Goal: Task Accomplishment & Management: Manage account settings

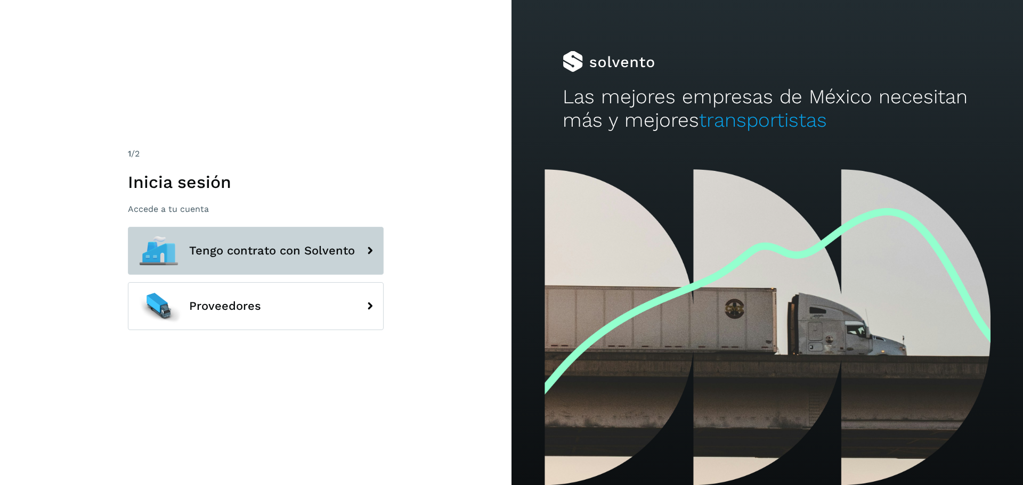
click at [306, 255] on span "Tengo contrato con Solvento" at bounding box center [272, 250] width 166 height 13
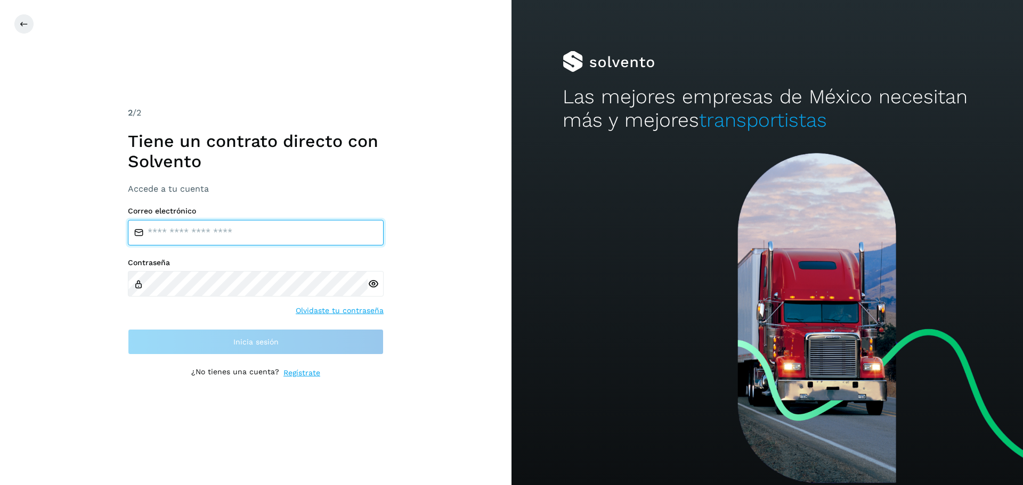
type input "**********"
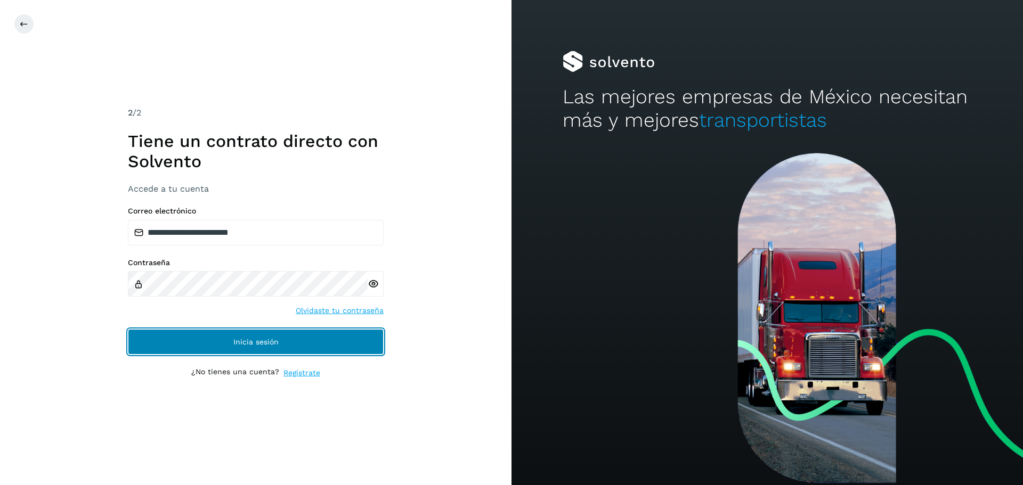
click at [306, 336] on button "Inicia sesión" at bounding box center [256, 342] width 256 height 26
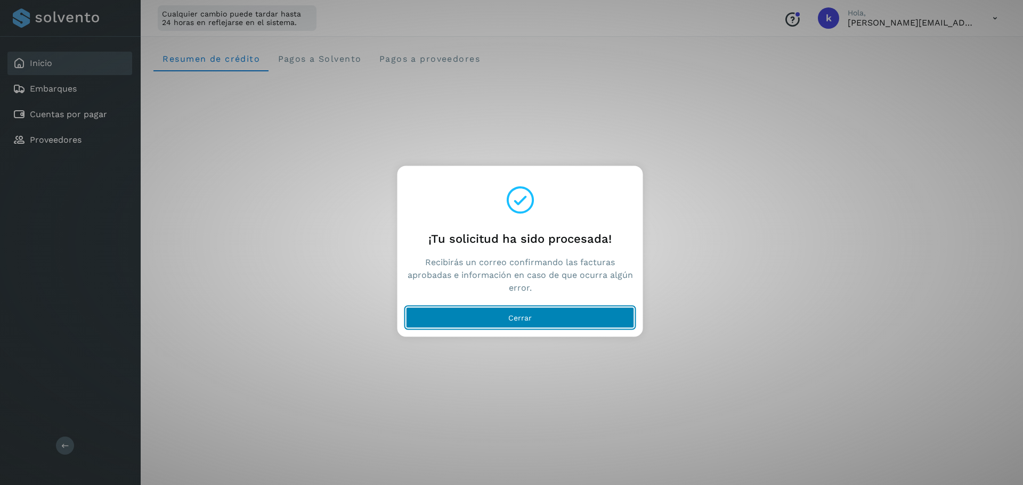
click at [547, 314] on button "Cerrar" at bounding box center [520, 317] width 228 height 21
click at [567, 318] on button "Cerrar" at bounding box center [520, 317] width 228 height 21
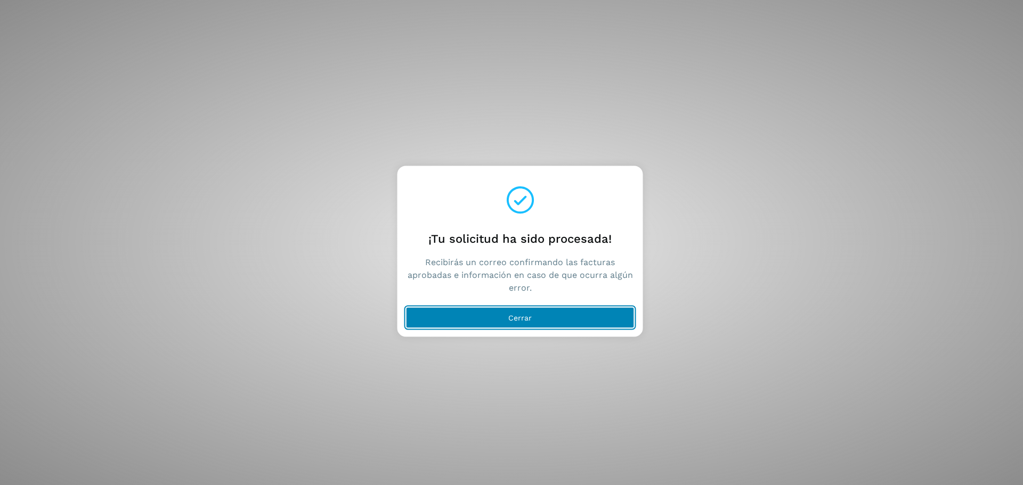
drag, startPoint x: 509, startPoint y: 318, endPoint x: 883, endPoint y: 73, distance: 446.6
click at [508, 318] on button "Cerrar" at bounding box center [520, 317] width 228 height 21
